Goal: Transaction & Acquisition: Purchase product/service

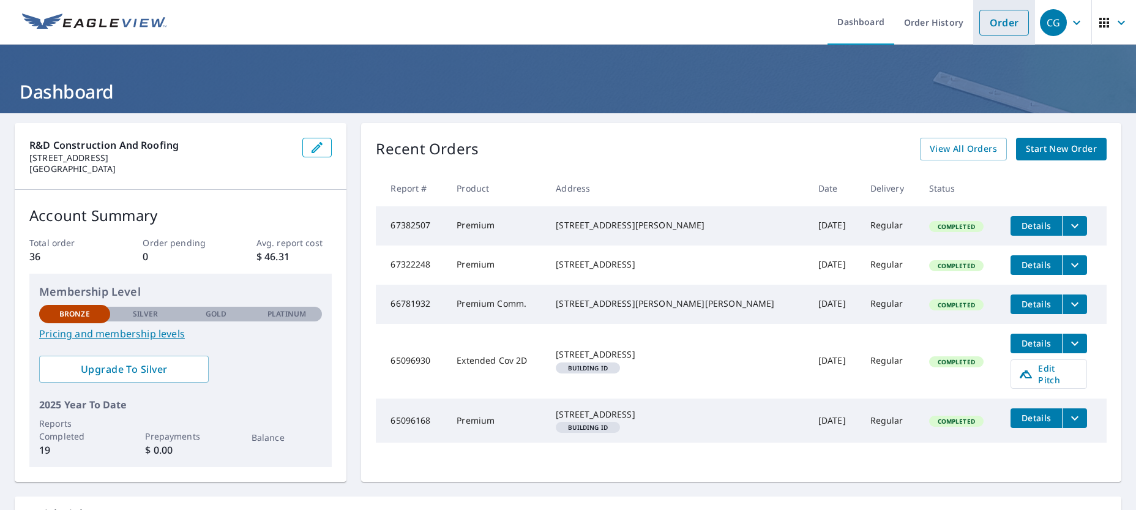
click at [981, 27] on link "Order" at bounding box center [1004, 23] width 50 height 26
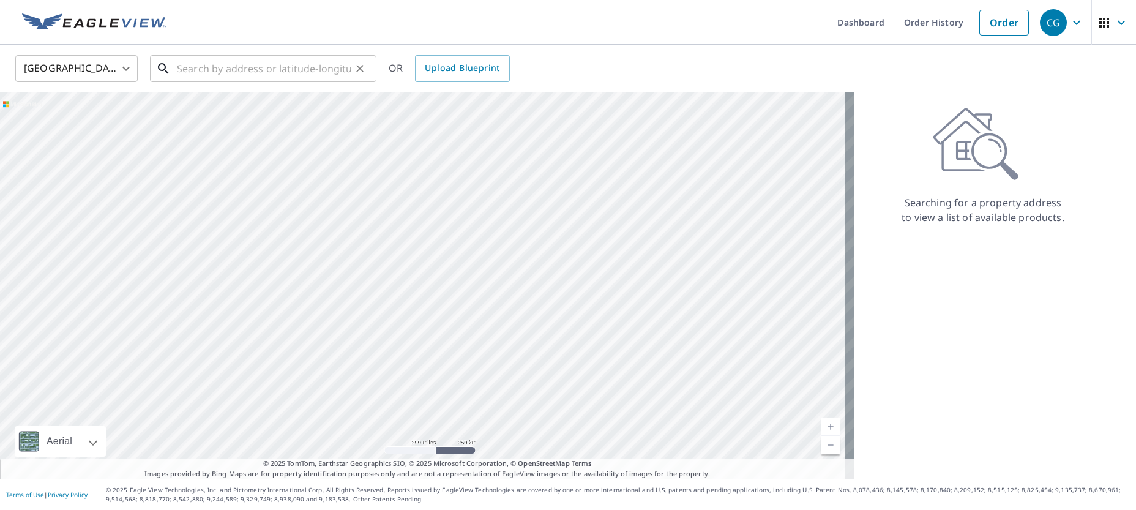
click at [308, 73] on input "text" at bounding box center [264, 68] width 174 height 34
click at [263, 76] on input "[STREET_ADDRESS]" at bounding box center [264, 68] width 174 height 34
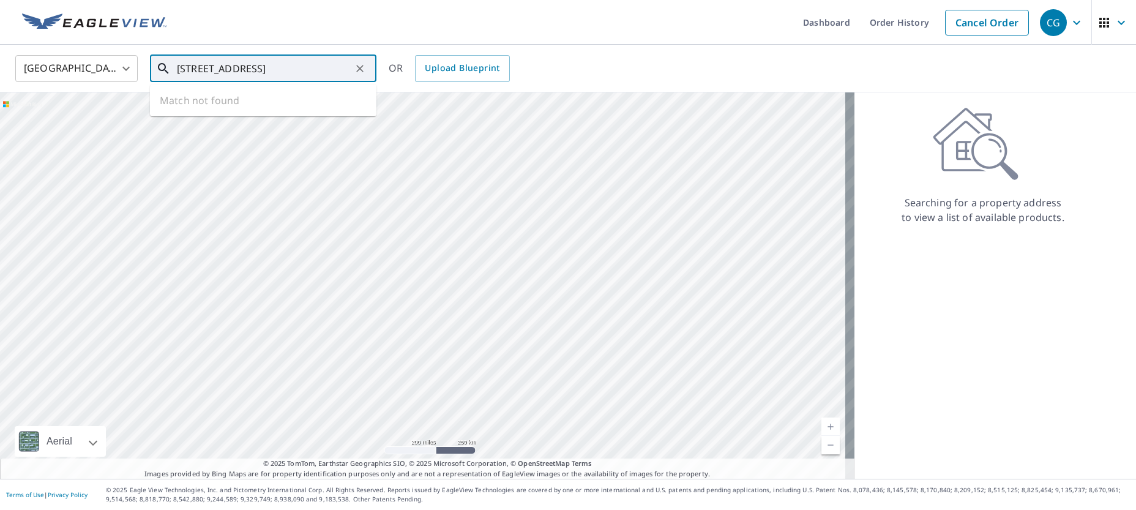
paste input "Dr M.L.K. [GEOGRAPHIC_DATA]"
type input "11300 Dr M.L.K. [GEOGRAPHIC_DATA]"
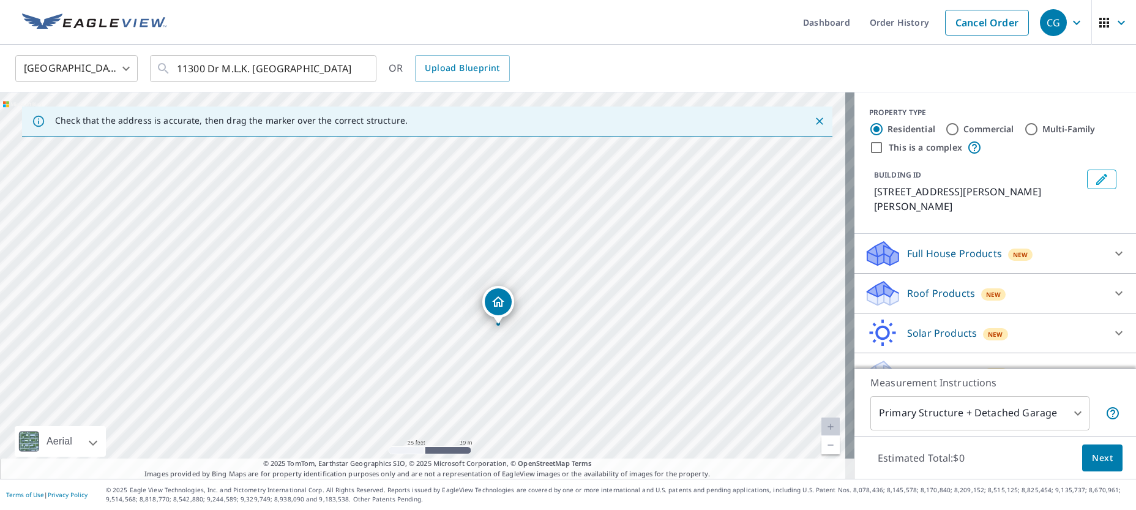
drag, startPoint x: 374, startPoint y: 301, endPoint x: 419, endPoint y: 364, distance: 77.3
click at [419, 364] on div "[STREET_ADDRESS][PERSON_NAME][PERSON_NAME]" at bounding box center [427, 285] width 854 height 386
click at [455, 316] on icon "Dropped pin, building 1, Residential property, 11300 Dr Martin Luther King Jr S…" at bounding box center [456, 317] width 15 height 15
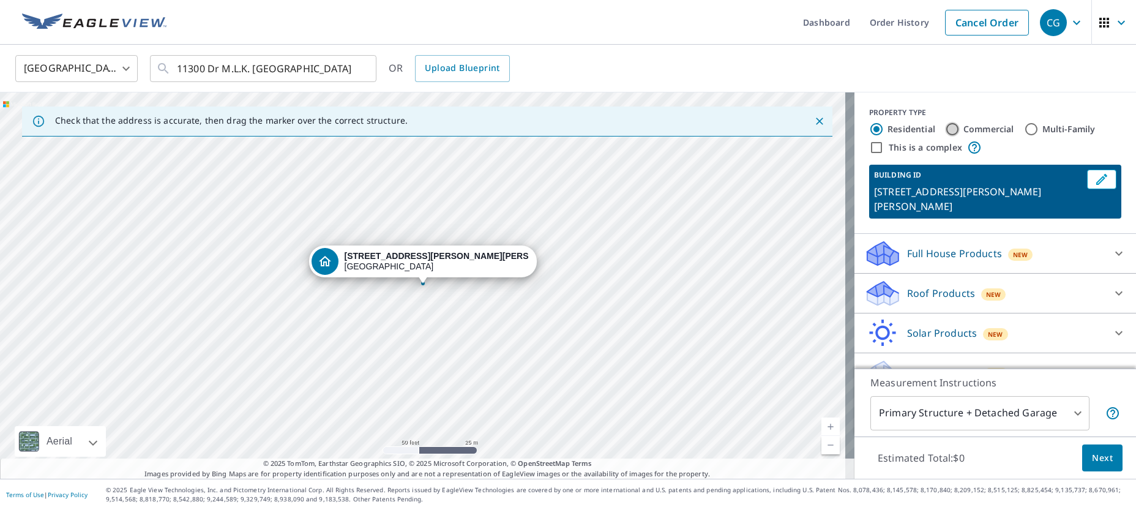
click at [949, 129] on input "Commercial" at bounding box center [952, 129] width 15 height 15
radio input "true"
type input "4"
click at [1058, 256] on div "Roof Products New" at bounding box center [984, 253] width 240 height 29
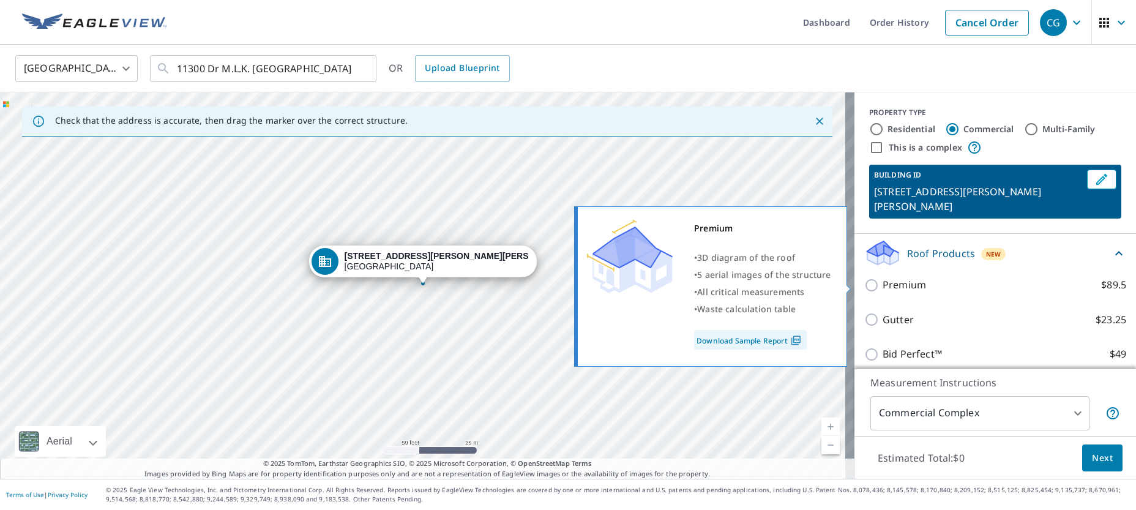
click at [933, 286] on label "Premium $89.5" at bounding box center [1004, 284] width 244 height 15
click at [882, 286] on input "Premium $89.5" at bounding box center [873, 285] width 18 height 15
checkbox input "true"
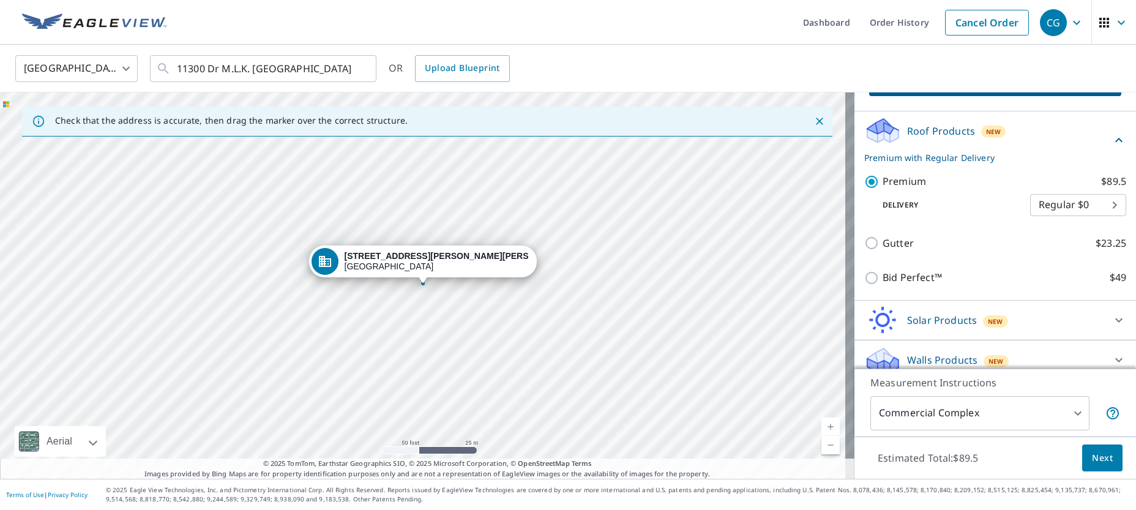
scroll to position [134, 0]
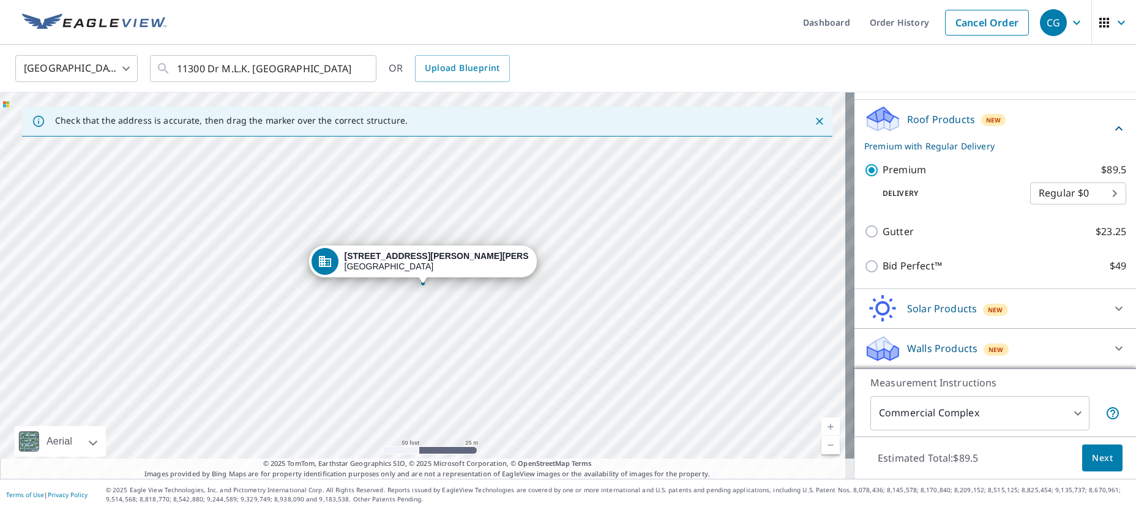
click at [1102, 461] on span "Next" at bounding box center [1102, 457] width 21 height 15
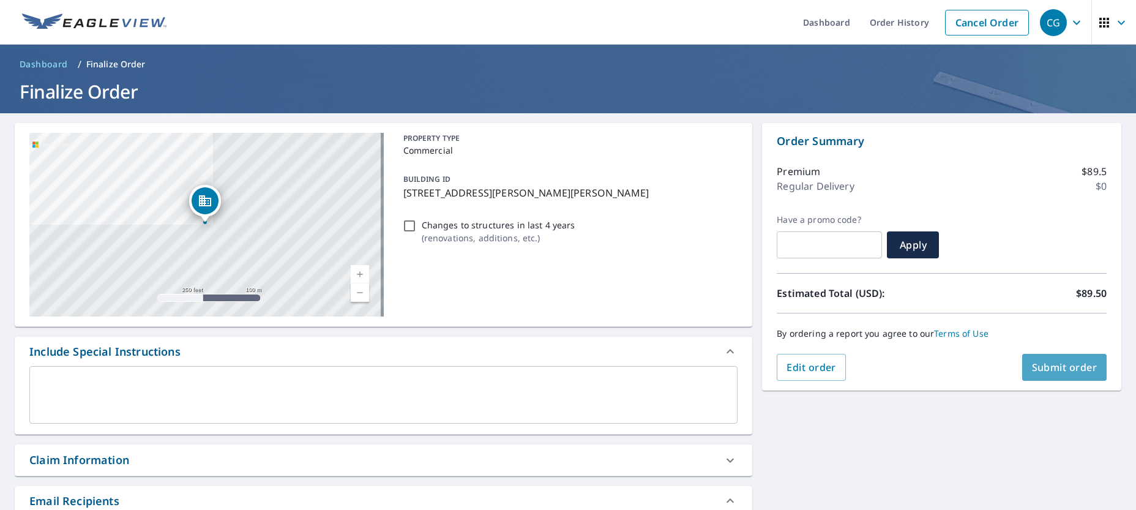
click at [1043, 376] on button "Submit order" at bounding box center [1064, 367] width 85 height 27
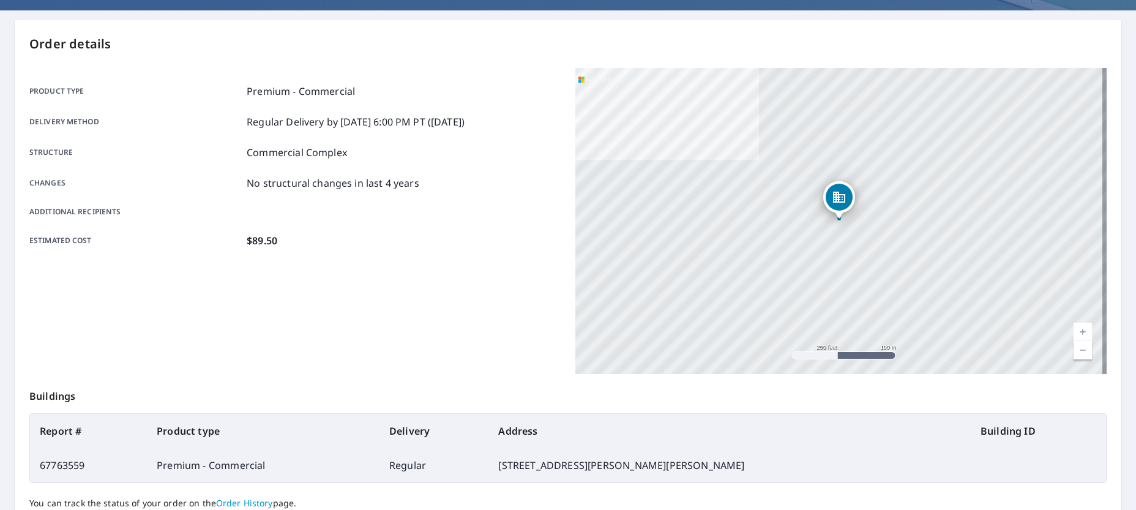
scroll to position [122, 0]
